Goal: Transaction & Acquisition: Subscribe to service/newsletter

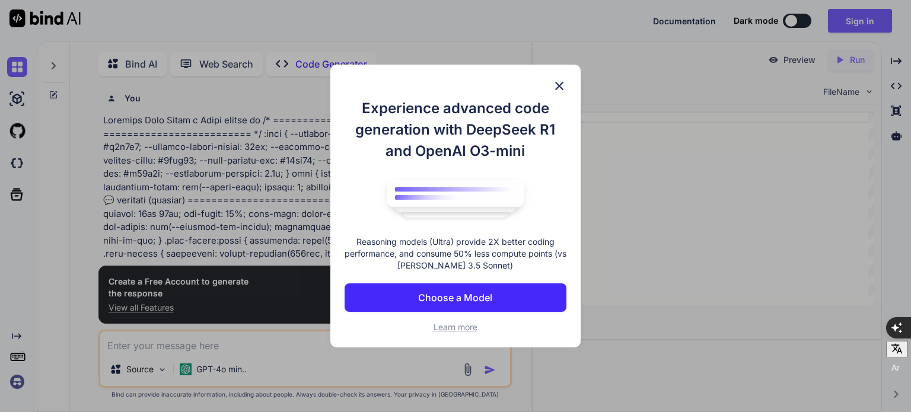
click at [480, 286] on button "Choose a Model" at bounding box center [456, 297] width 222 height 28
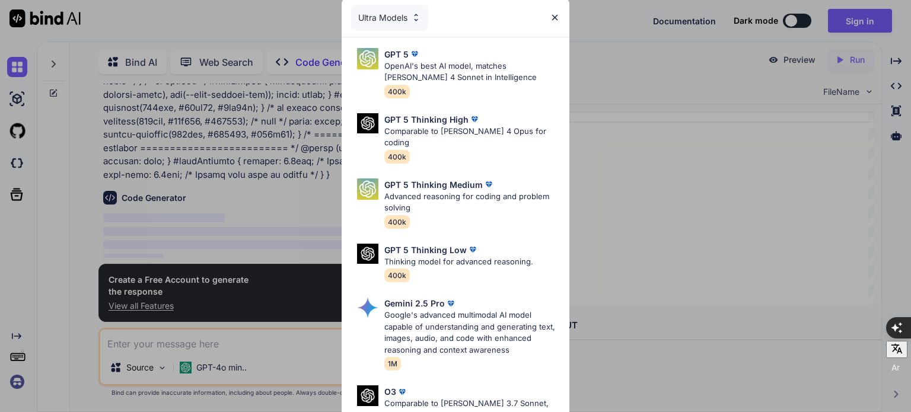
scroll to position [500, 0]
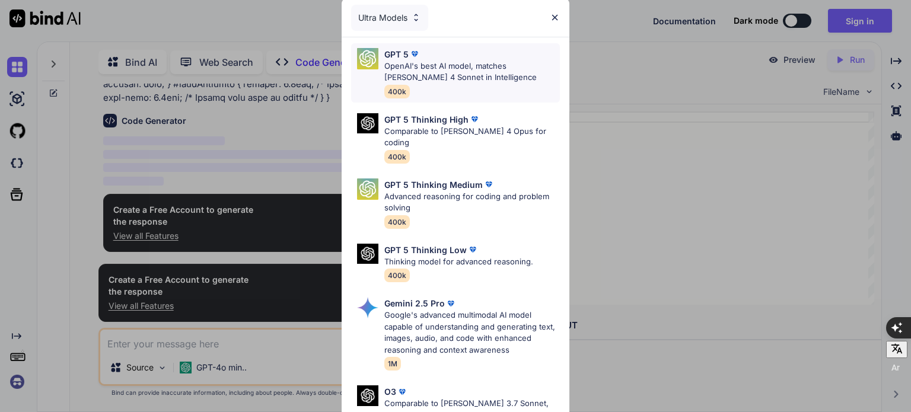
click at [489, 78] on p "OpenAI's best AI model, matches Claude 4 Sonnet in Intelligence" at bounding box center [472, 71] width 176 height 23
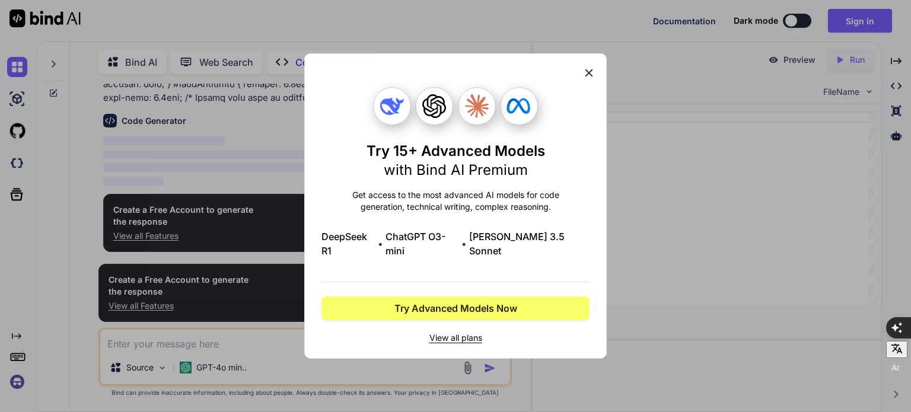
click at [595, 74] on icon at bounding box center [588, 72] width 13 height 13
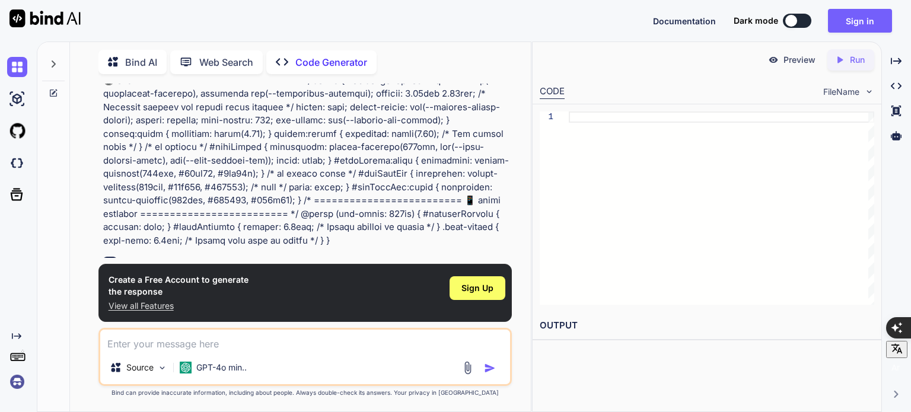
scroll to position [500, 0]
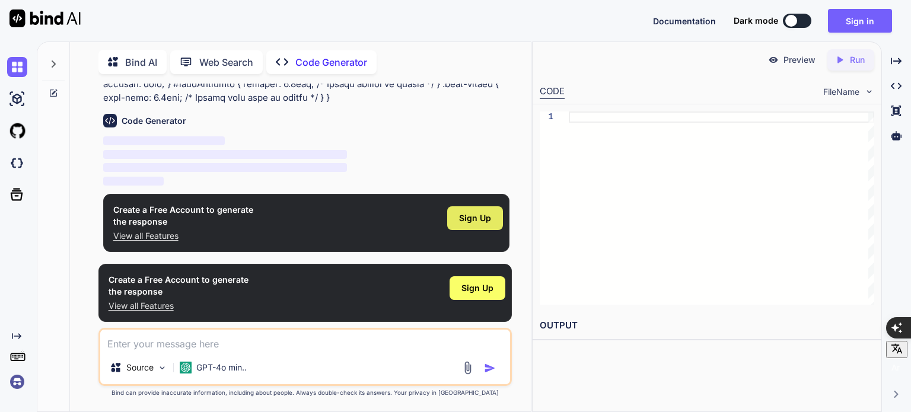
click at [483, 213] on span "Sign Up" at bounding box center [475, 218] width 32 height 12
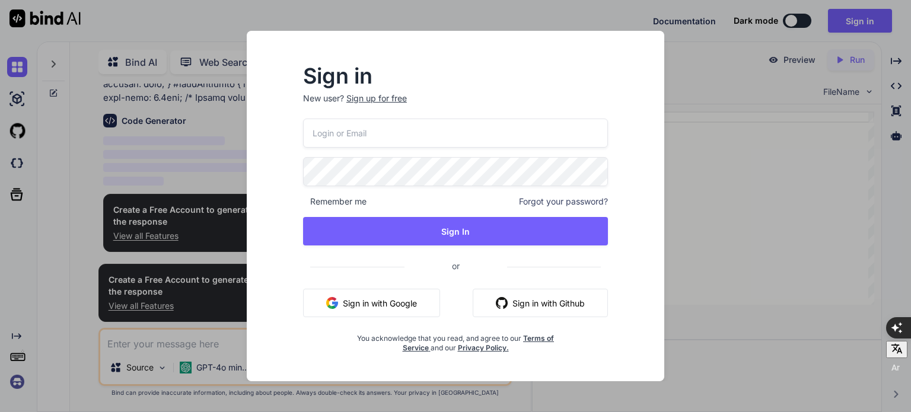
click at [400, 289] on button "Sign in with Google" at bounding box center [371, 303] width 137 height 28
click at [394, 301] on button "Sign in with Google" at bounding box center [371, 303] width 137 height 28
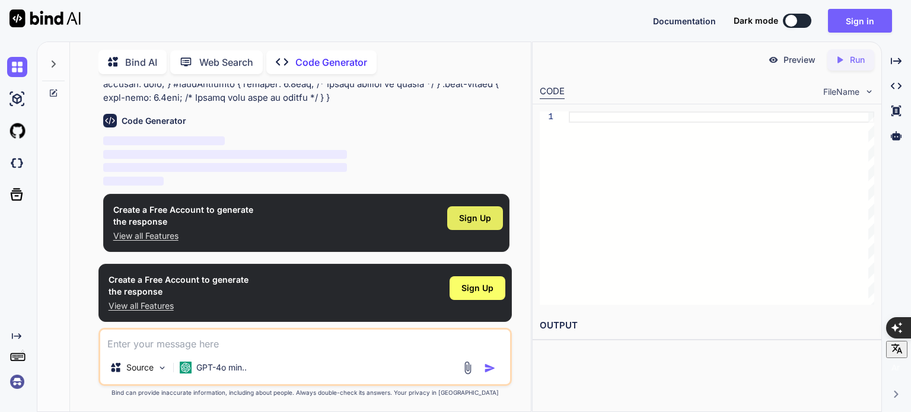
click at [479, 215] on span "Sign Up" at bounding box center [475, 218] width 32 height 12
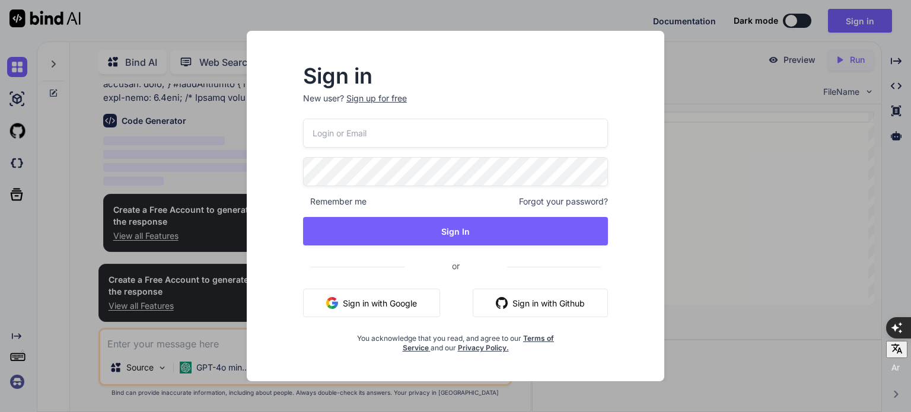
click at [379, 298] on button "Sign in with Google" at bounding box center [371, 303] width 137 height 28
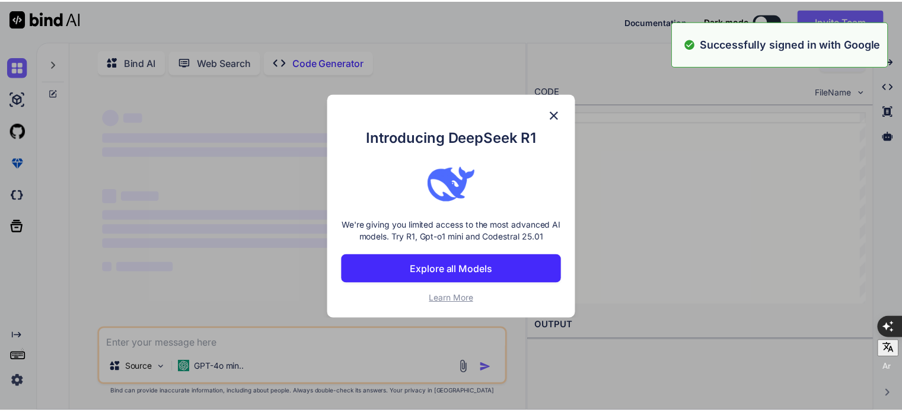
scroll to position [0, 0]
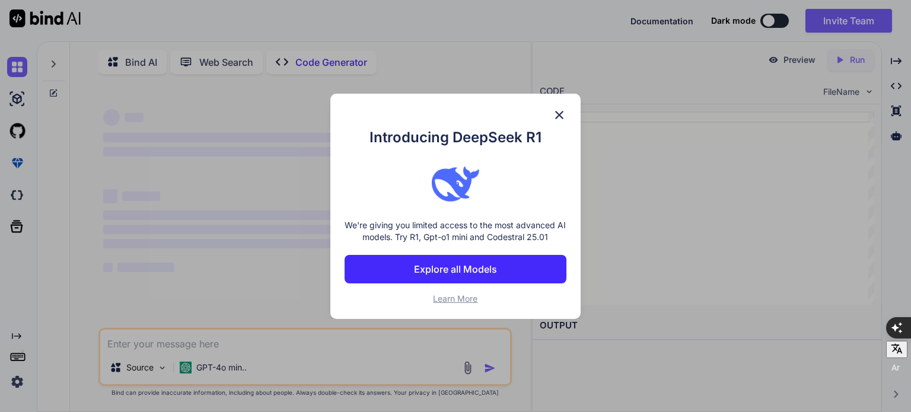
type textarea "x"
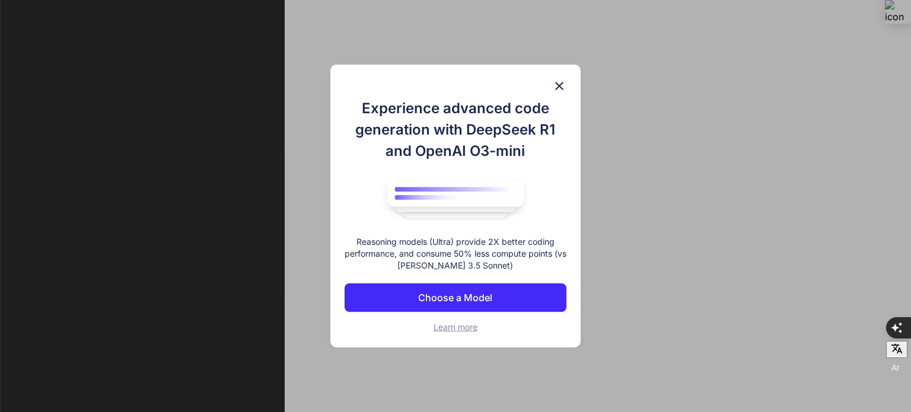
click at [653, 181] on div "Experience advanced code generation with DeepSeek R1 and OpenAI O3-mini Reasoni…" at bounding box center [455, 206] width 911 height 412
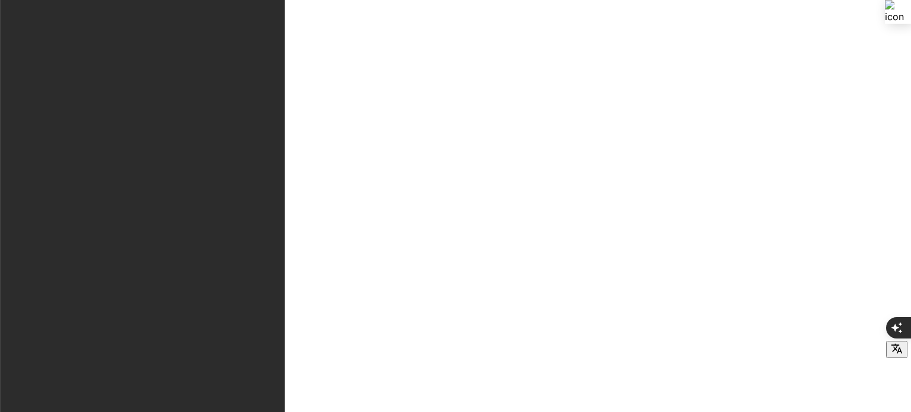
scroll to position [965, 0]
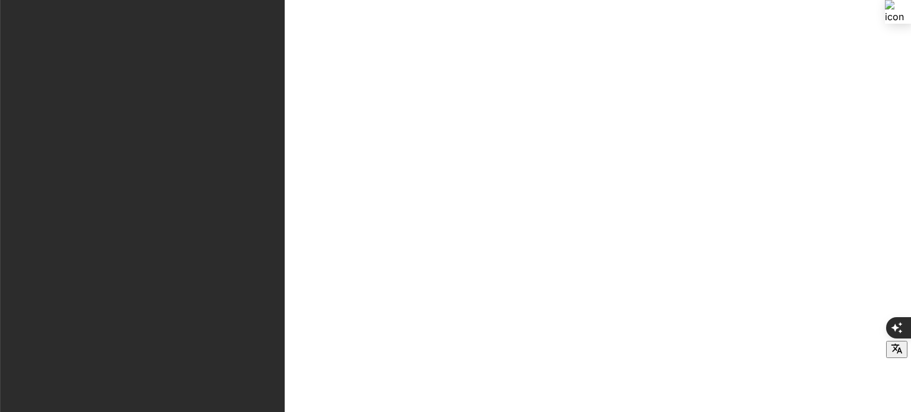
scroll to position [1449, 0]
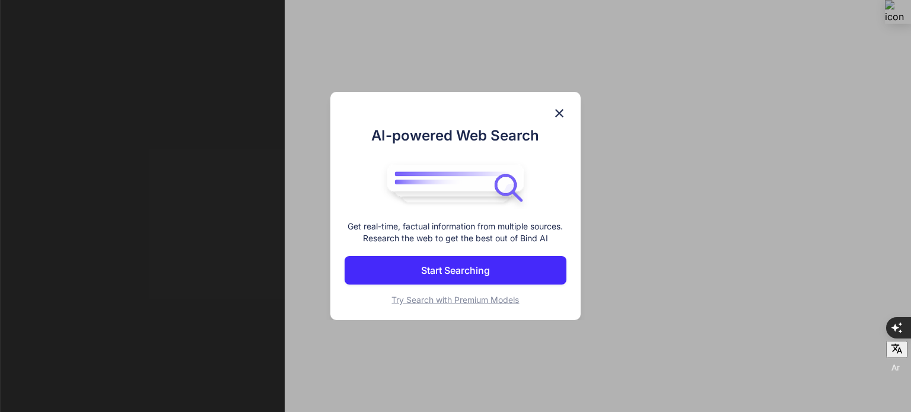
scroll to position [5, 0]
click at [319, 57] on div "AI-powered Web Search Get real-time, factual information from multiple sources.…" at bounding box center [455, 206] width 911 height 412
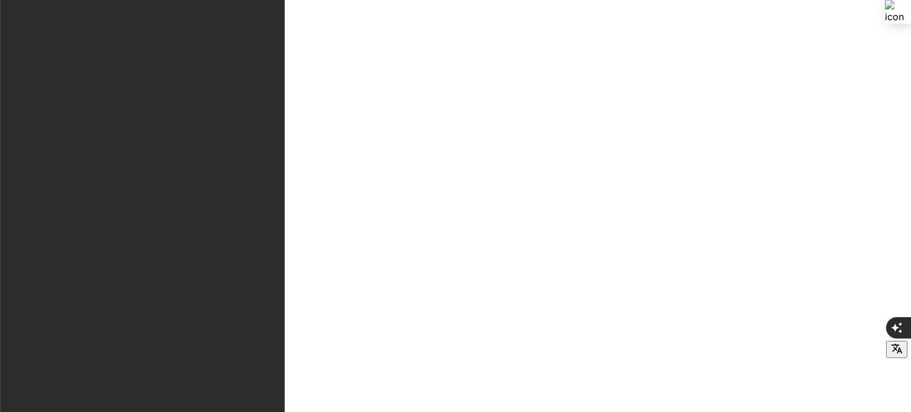
type textarea "x"
